Goal: Obtain resource: Download file/media

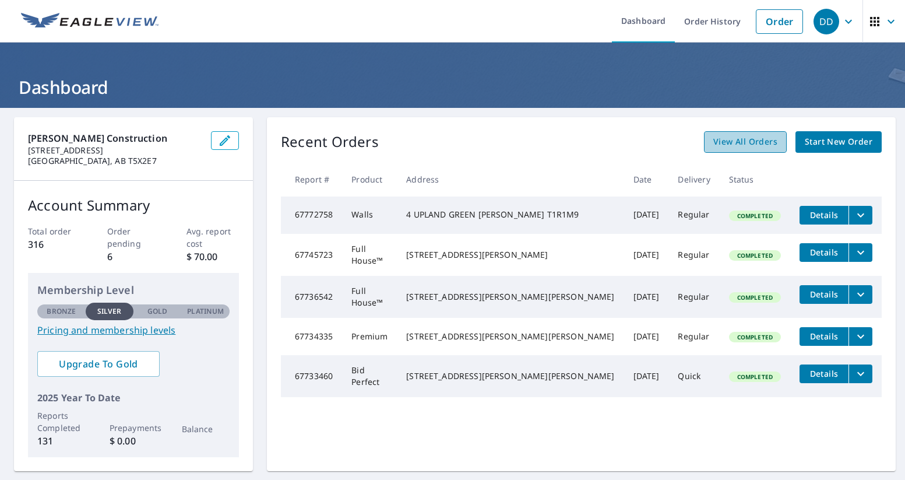
click at [756, 138] on span "View All Orders" at bounding box center [745, 142] width 64 height 15
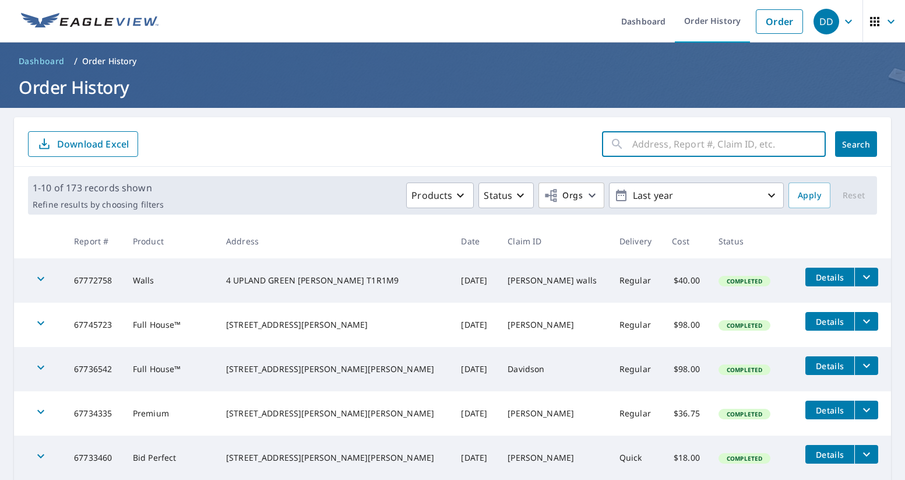
click at [716, 150] on input "text" at bounding box center [728, 144] width 193 height 33
type input "231 lake"
click at [868, 146] on span "Search" at bounding box center [855, 144] width 23 height 11
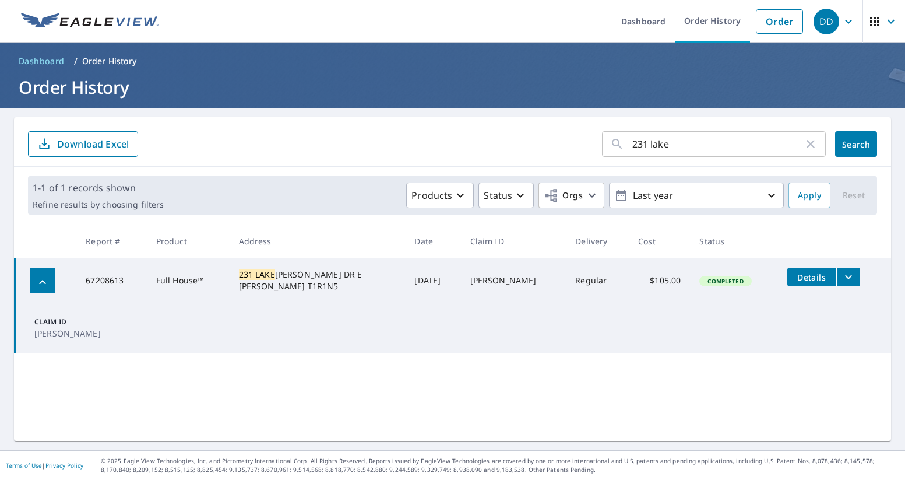
click at [845, 277] on icon "filesDropdownBtn-67208613" at bounding box center [848, 277] width 7 height 4
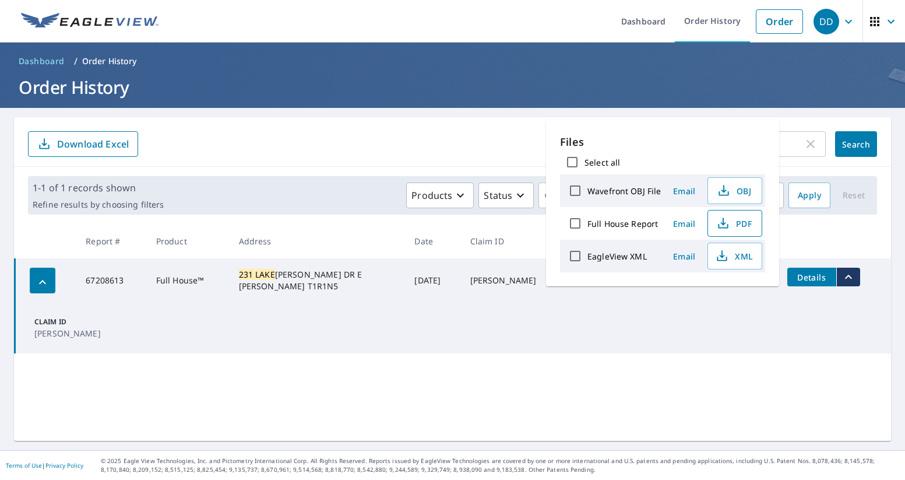
click at [735, 217] on span "PDF" at bounding box center [733, 223] width 37 height 14
click at [784, 22] on link "Order" at bounding box center [779, 21] width 47 height 24
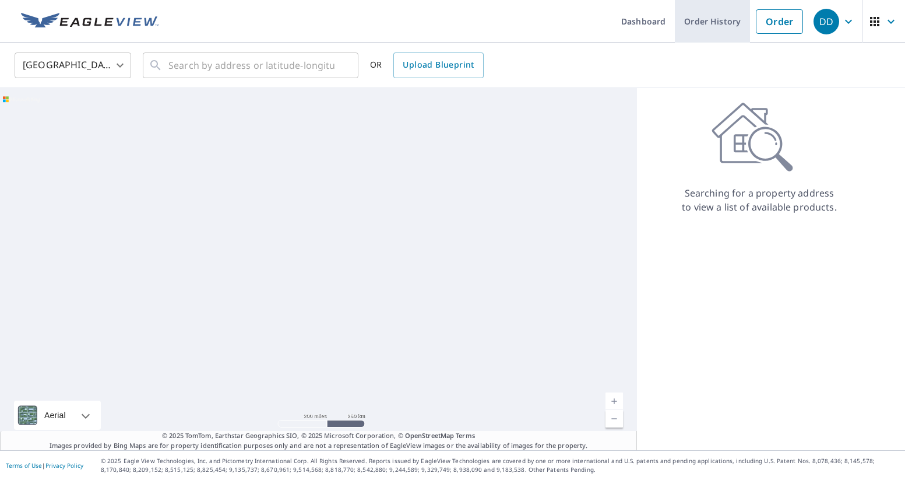
click at [715, 27] on link "Order History" at bounding box center [712, 21] width 75 height 43
